Goal: Information Seeking & Learning: Learn about a topic

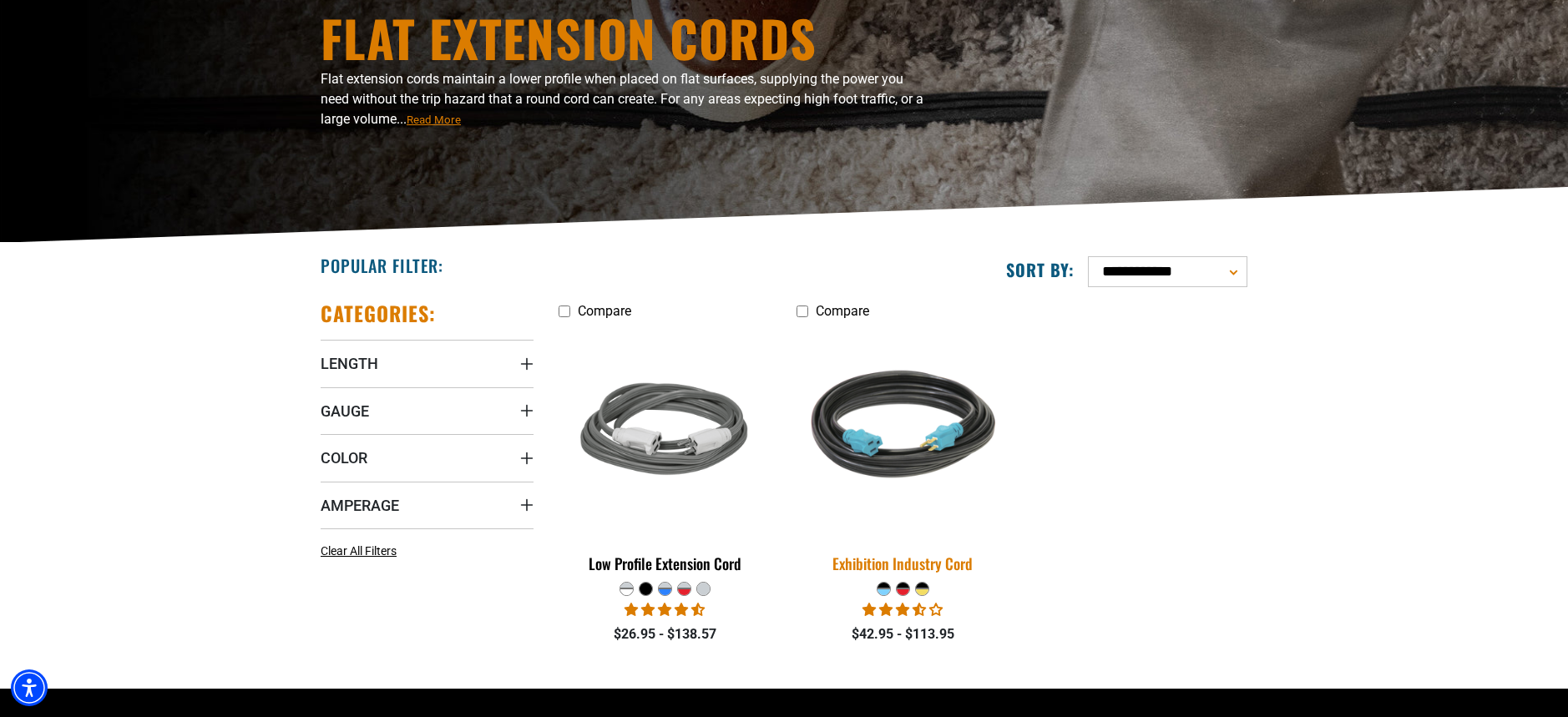
click at [880, 482] on img at bounding box center [902, 431] width 234 height 214
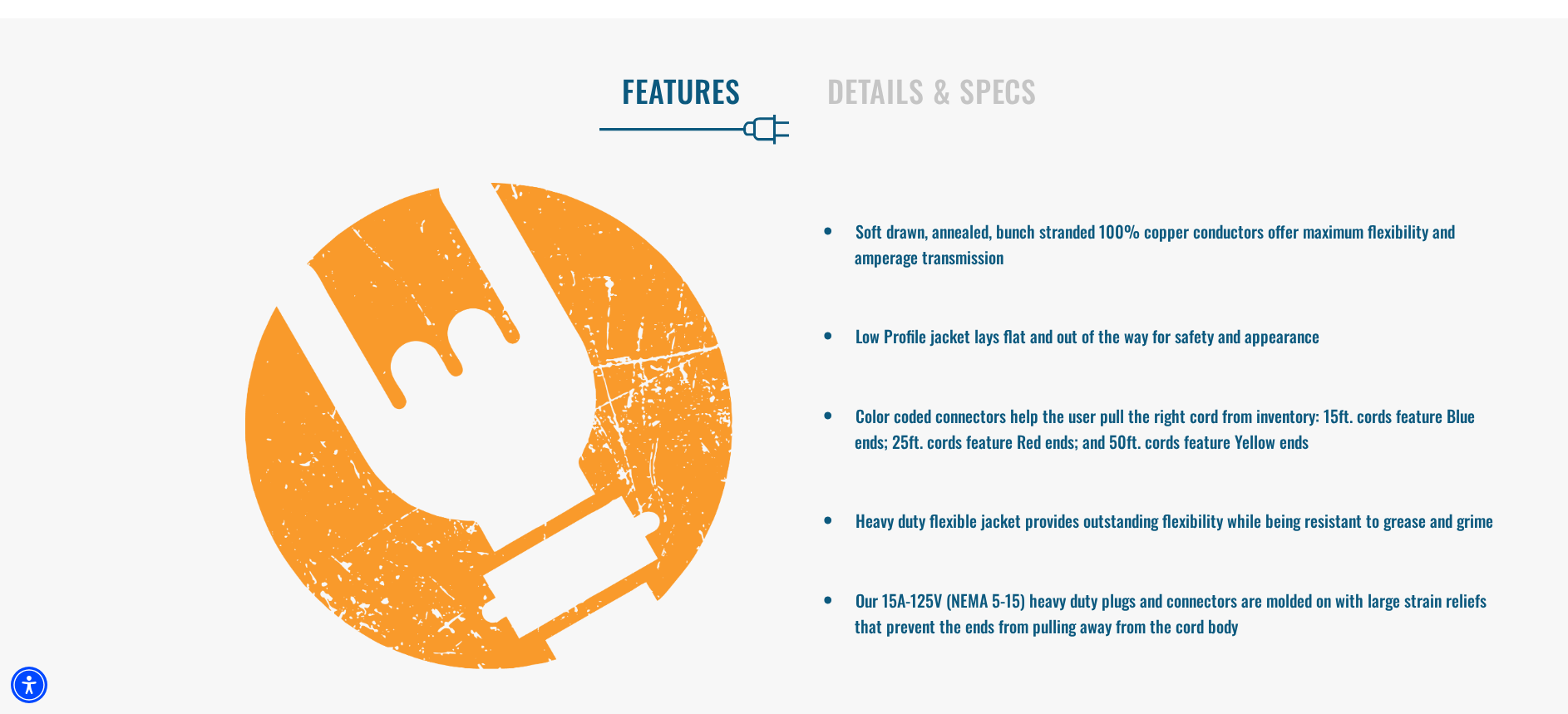
scroll to position [1096, 0]
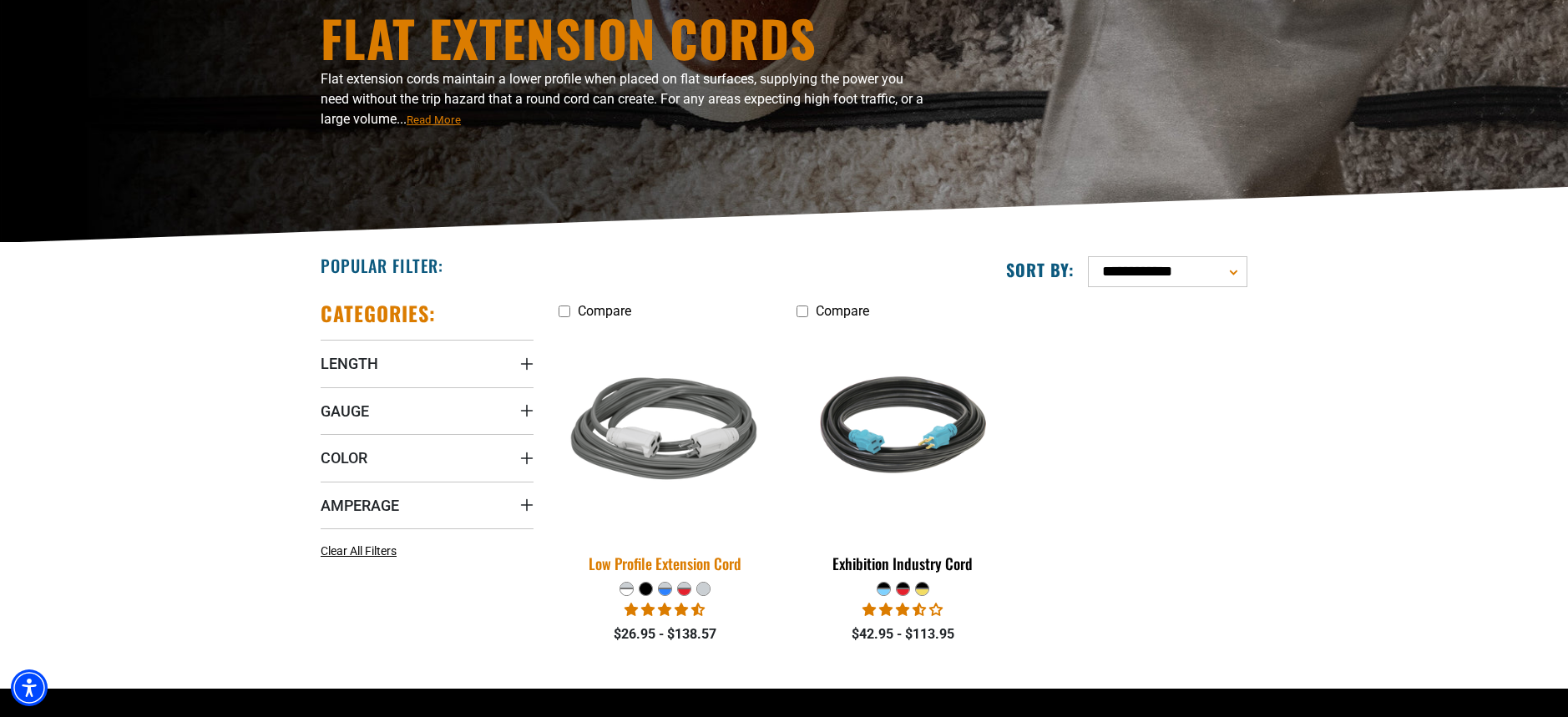
click at [638, 492] on img at bounding box center [665, 431] width 234 height 214
